Goal: Book appointment/travel/reservation

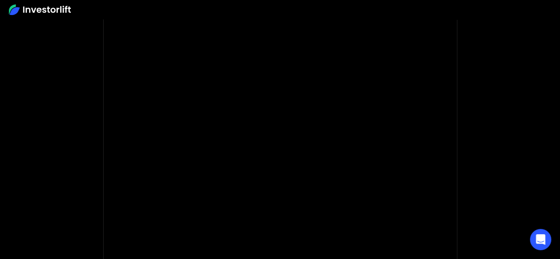
scroll to position [89, 0]
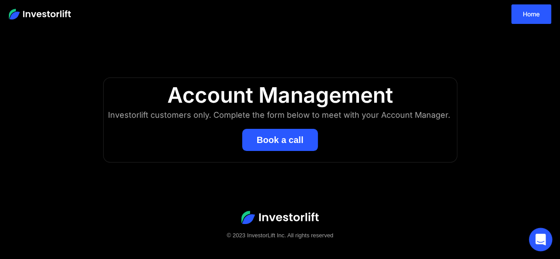
click at [542, 240] on icon "Open Intercom Messenger" at bounding box center [540, 240] width 10 height 12
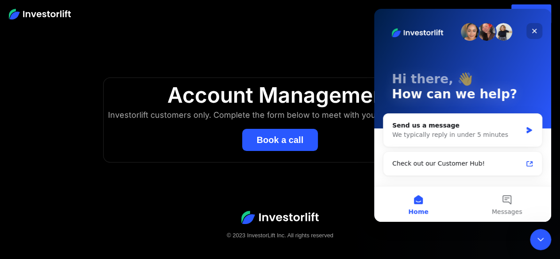
click at [536, 32] on icon "Close" at bounding box center [534, 30] width 7 height 7
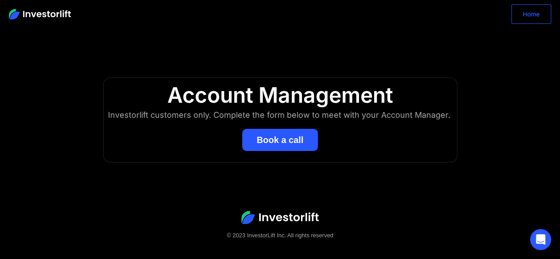
click at [527, 16] on link "Home" at bounding box center [531, 13] width 40 height 19
click at [279, 145] on button "Book a call" at bounding box center [280, 140] width 76 height 22
